Goal: Browse casually

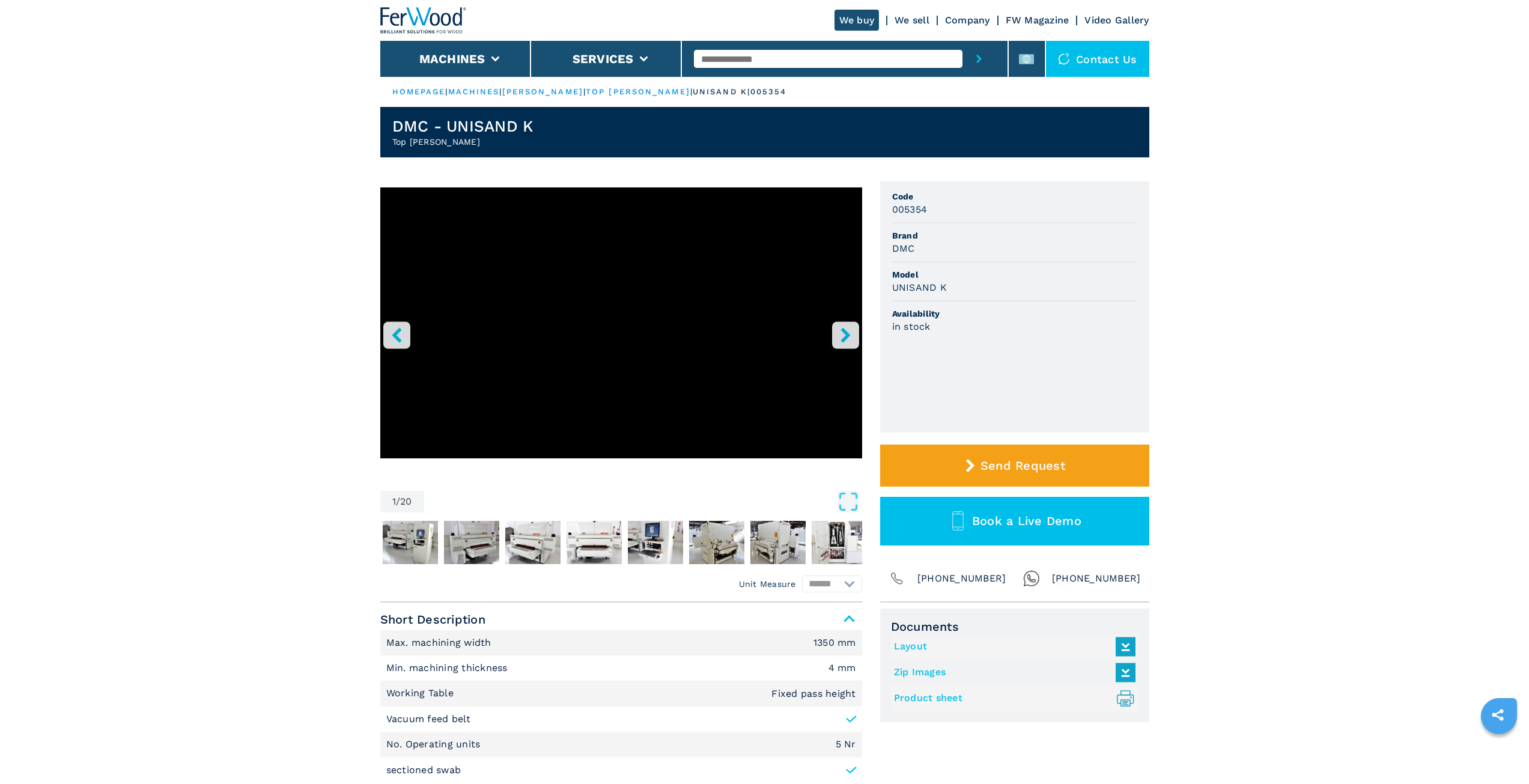
click at [838, 333] on icon "right-button" at bounding box center [845, 335] width 15 height 15
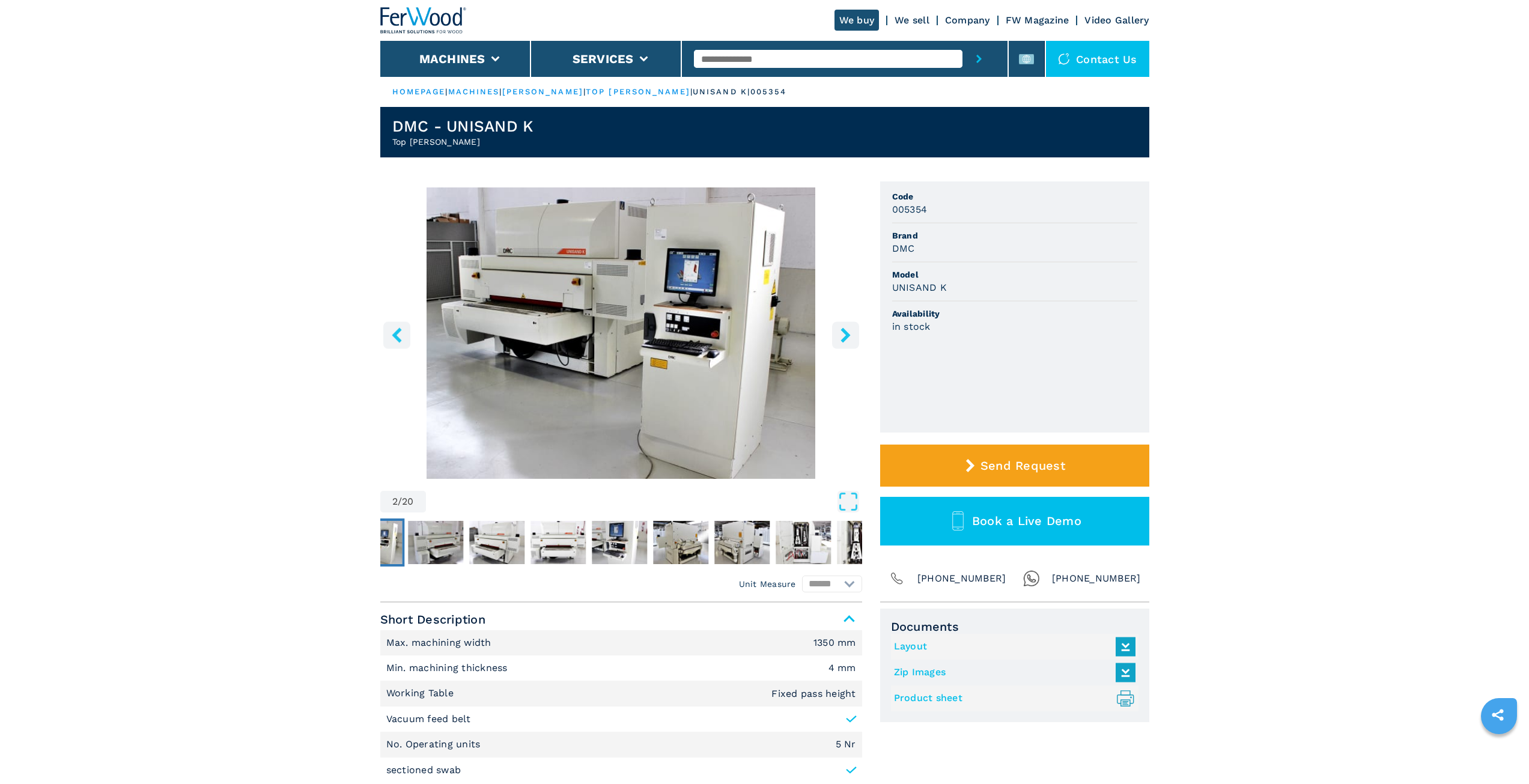
click at [838, 333] on icon "right-button" at bounding box center [845, 335] width 15 height 15
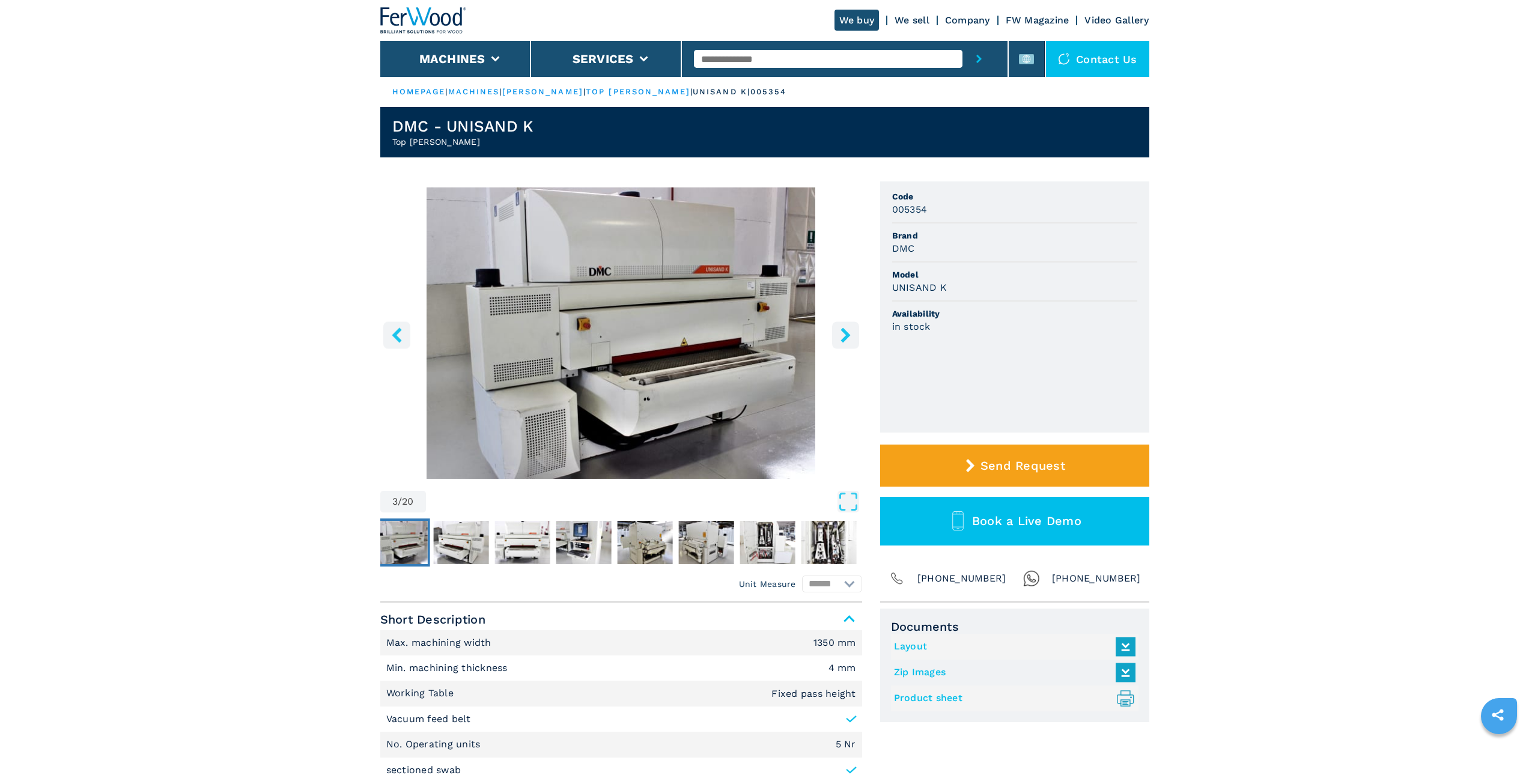
click at [838, 333] on icon "right-button" at bounding box center [845, 335] width 15 height 15
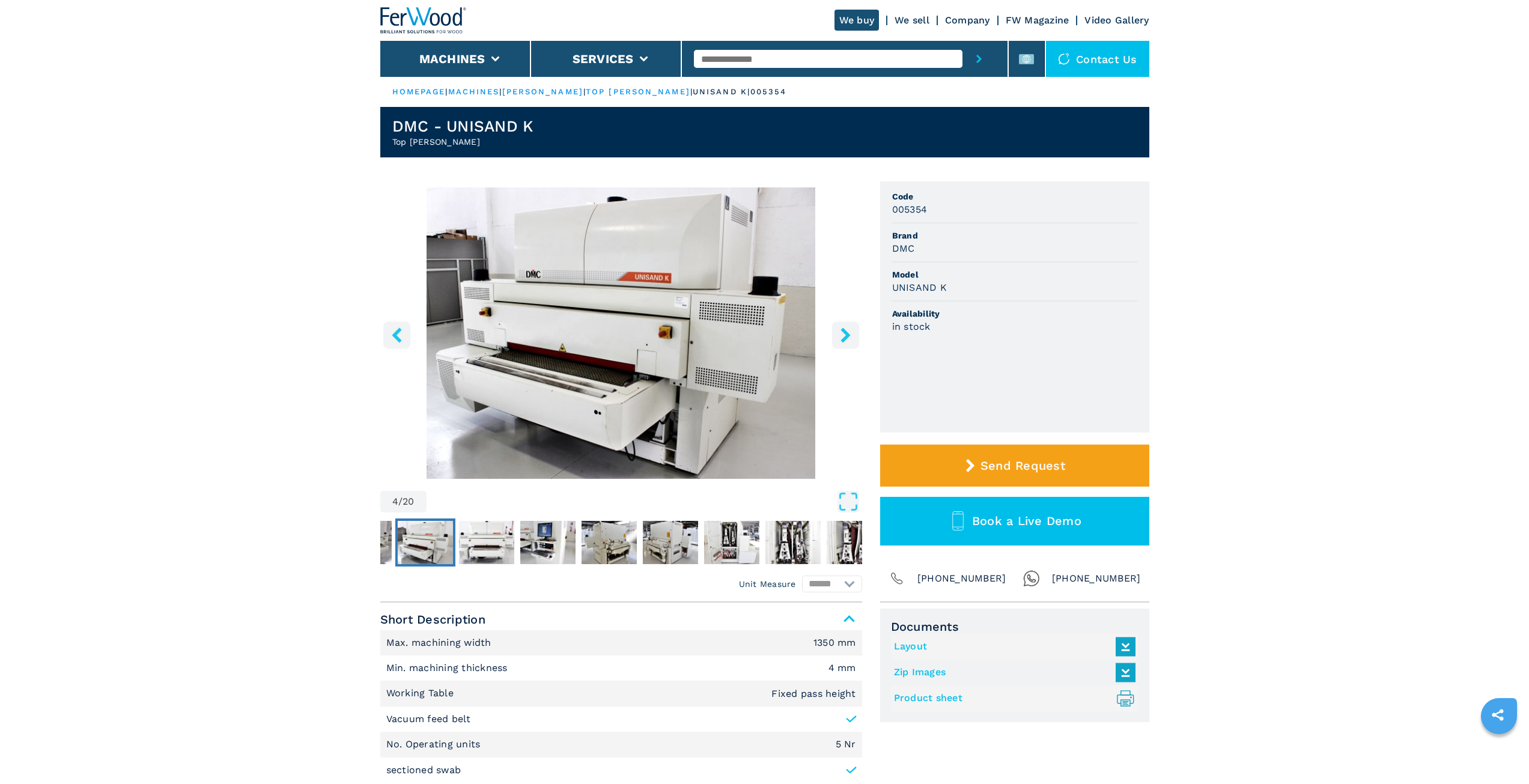
click at [838, 333] on icon "right-button" at bounding box center [845, 335] width 15 height 15
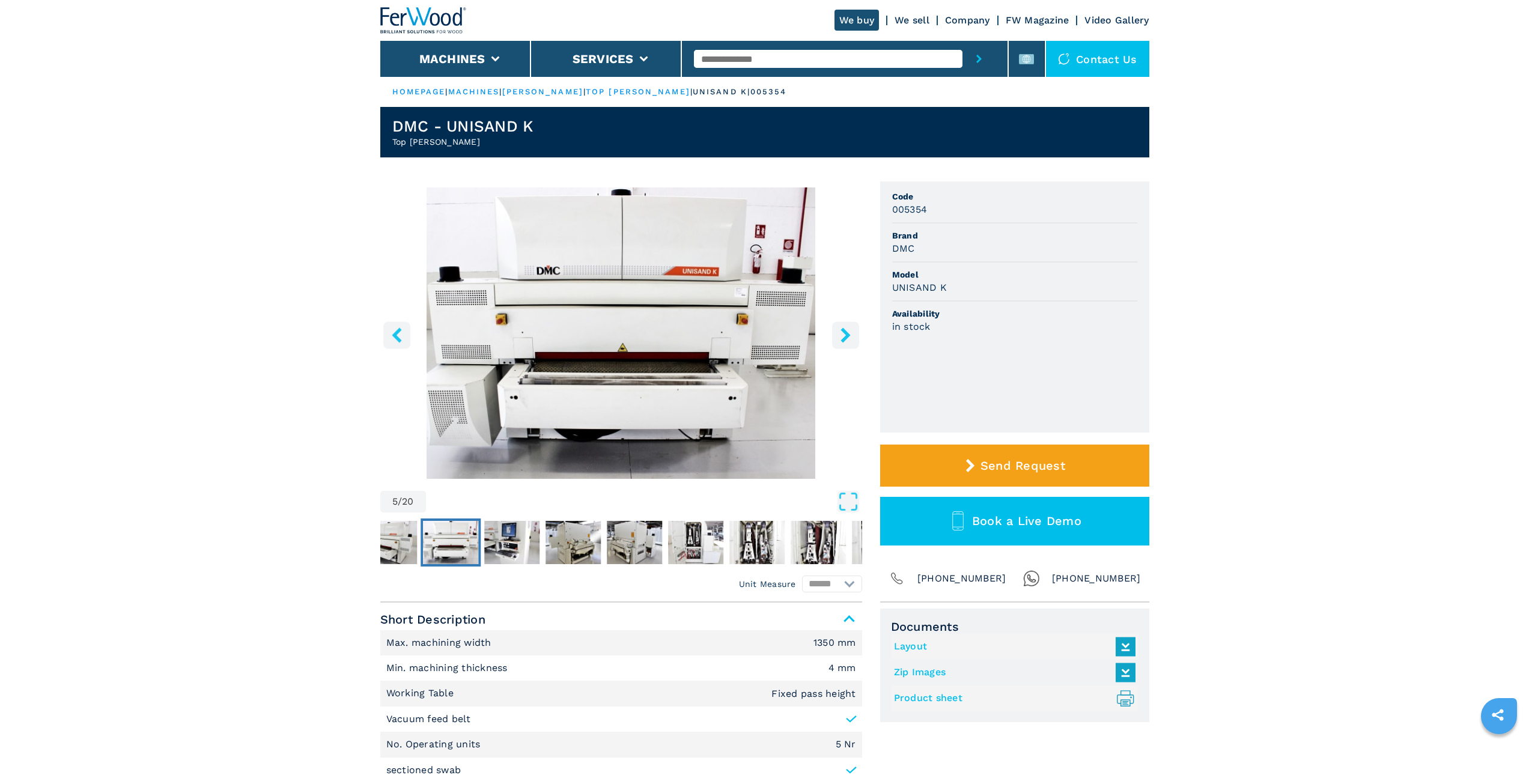
click at [838, 333] on icon "right-button" at bounding box center [845, 335] width 15 height 15
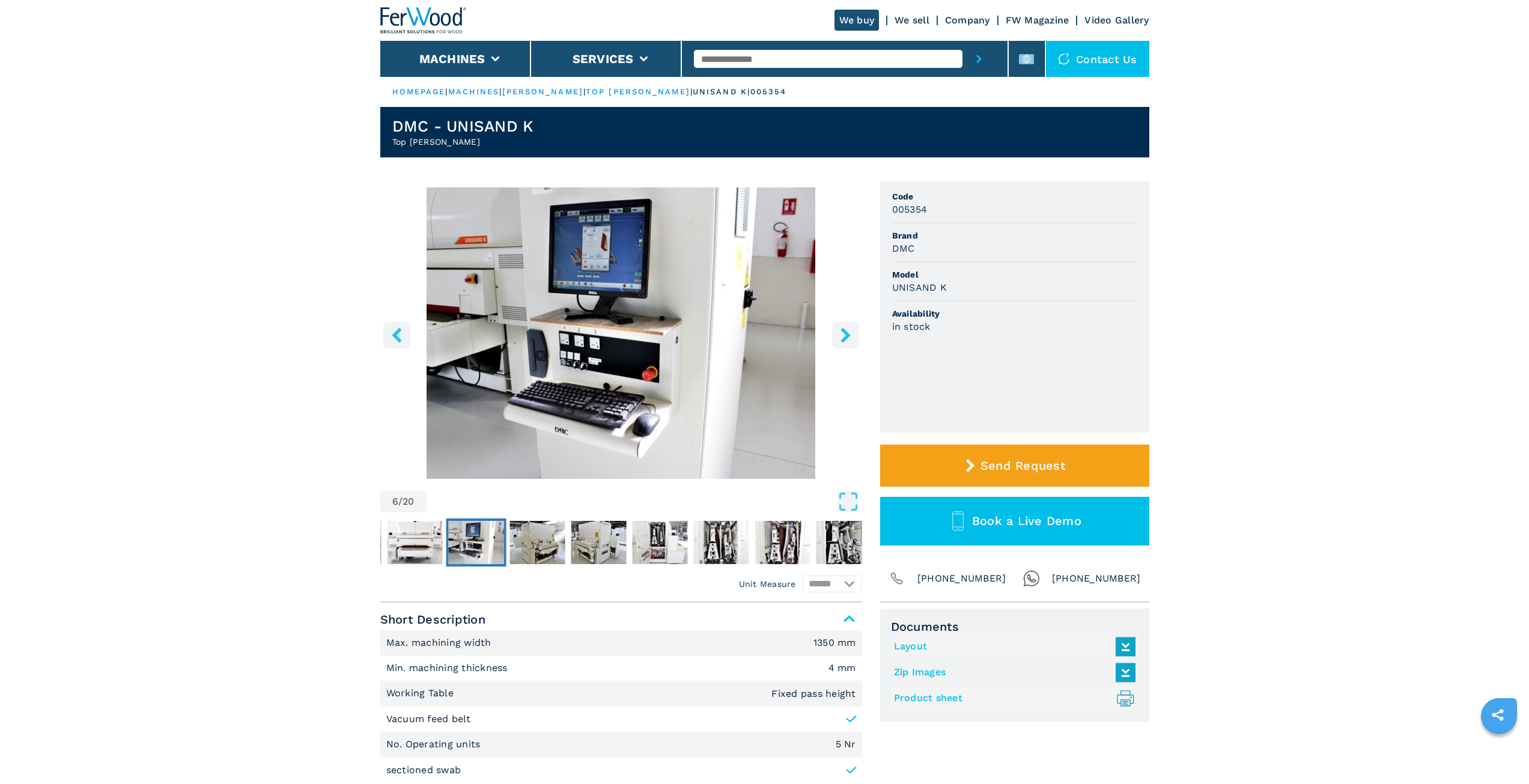
click at [838, 333] on icon "right-button" at bounding box center [845, 335] width 15 height 15
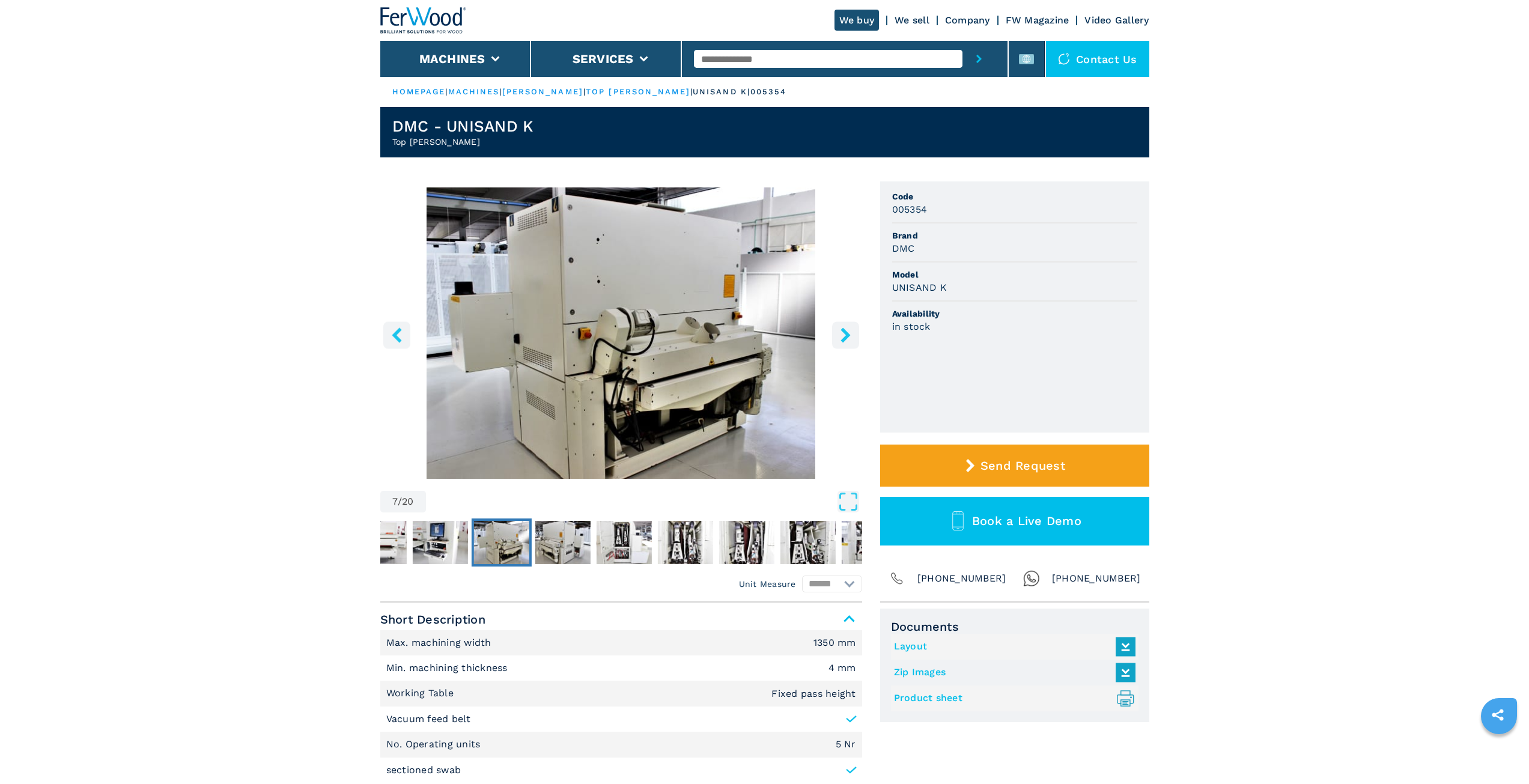
click at [838, 333] on icon "right-button" at bounding box center [845, 335] width 15 height 15
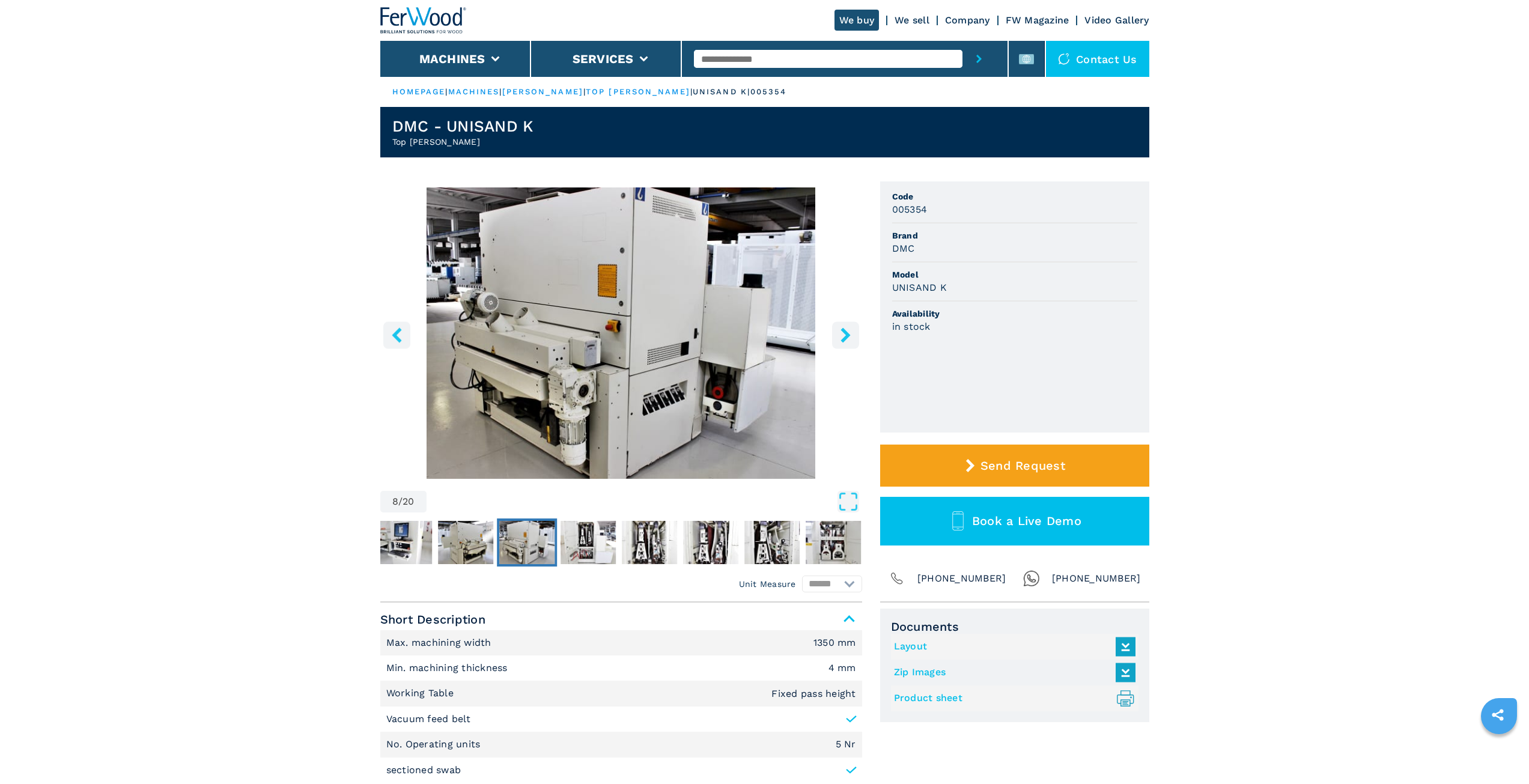
click at [838, 333] on icon "right-button" at bounding box center [845, 335] width 15 height 15
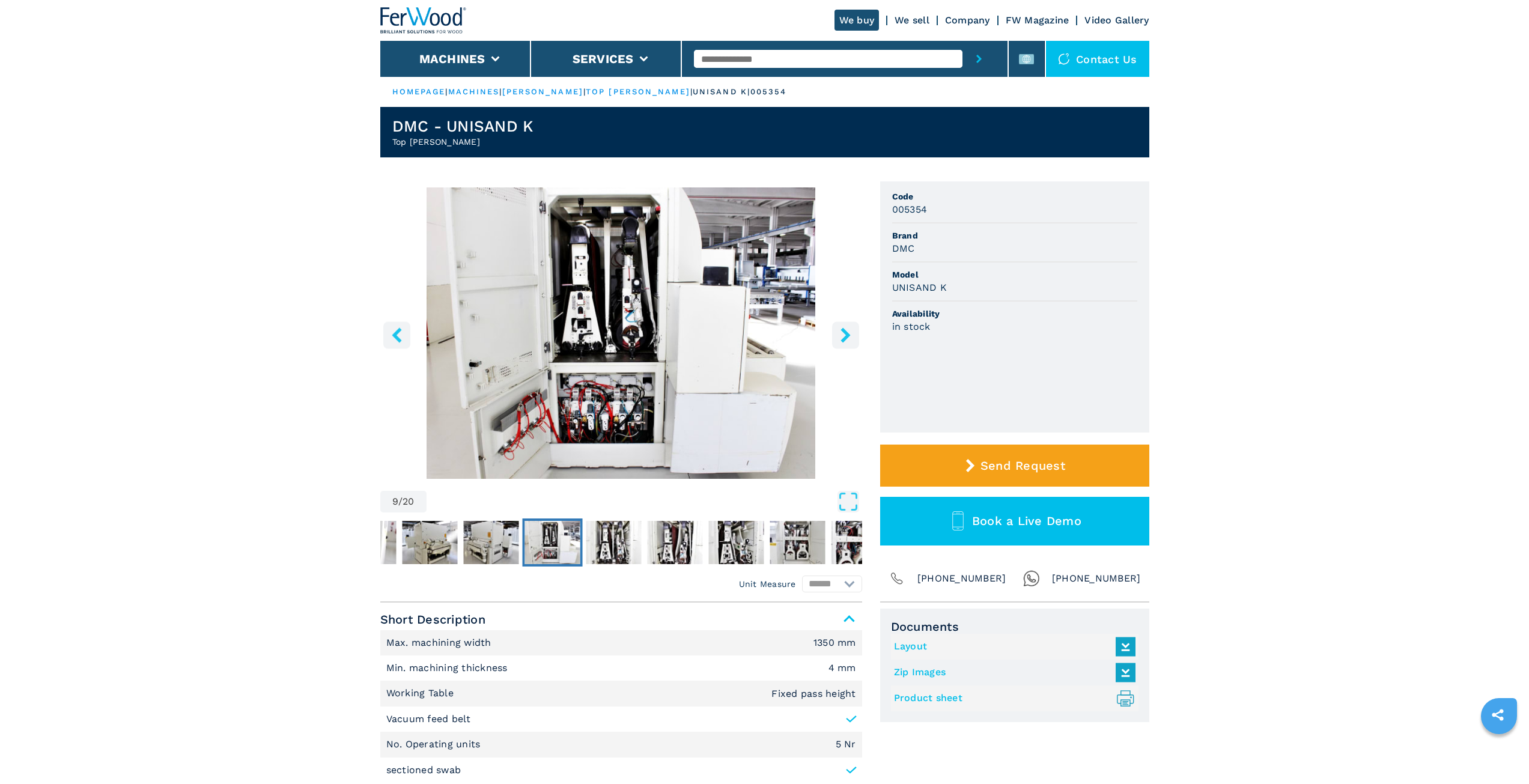
click at [838, 333] on icon "right-button" at bounding box center [845, 335] width 15 height 15
